Goal: Complete application form

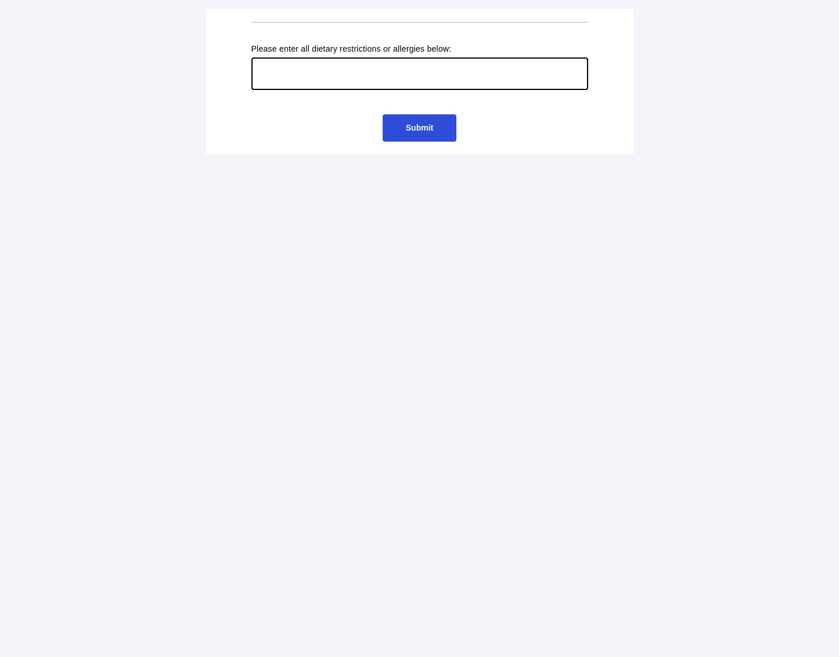
click at [338, 72] on input "text" at bounding box center [419, 73] width 337 height 33
type input "Vegetarian preferred. Thank you."
click at [424, 132] on span "Submit" at bounding box center [419, 127] width 27 height 9
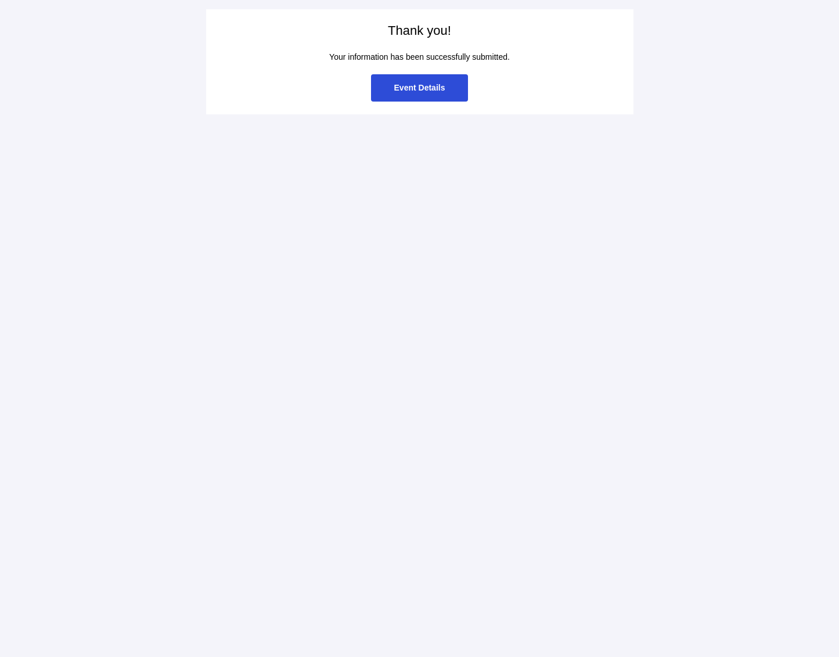
click at [435, 84] on span "Event Details" at bounding box center [419, 87] width 51 height 9
